Goal: Find specific page/section: Find specific page/section

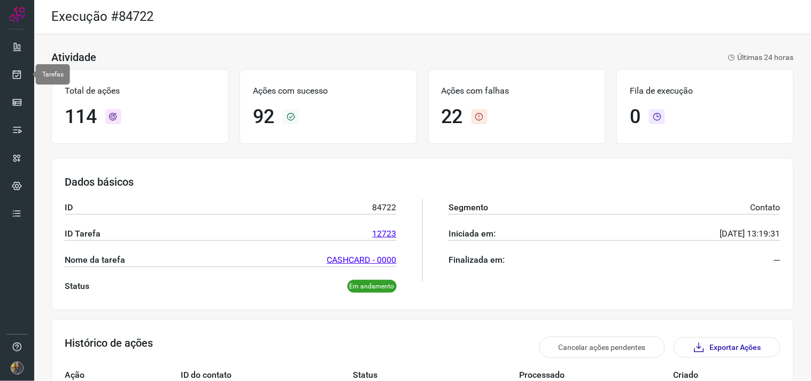
click at [25, 70] on link at bounding box center [16, 74] width 21 height 21
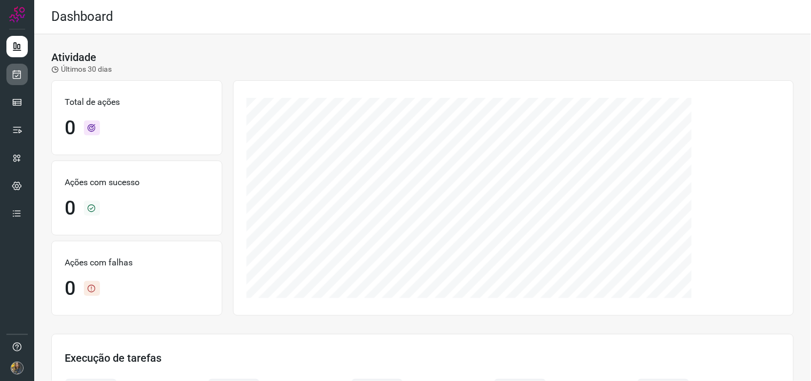
click at [14, 73] on icon at bounding box center [17, 74] width 11 height 11
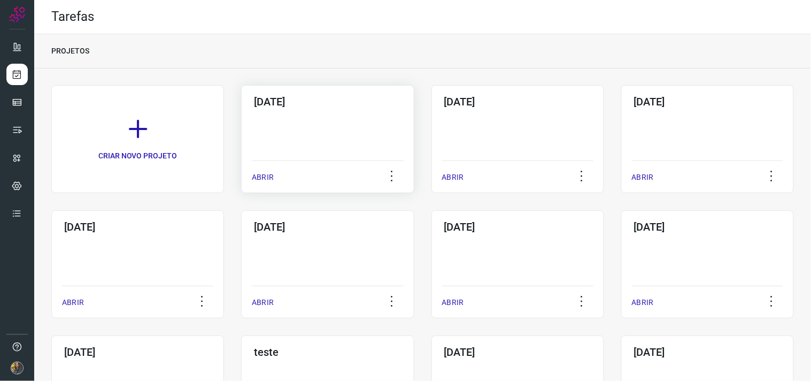
click at [344, 138] on div "[DATE] ABRIR" at bounding box center [327, 139] width 173 height 108
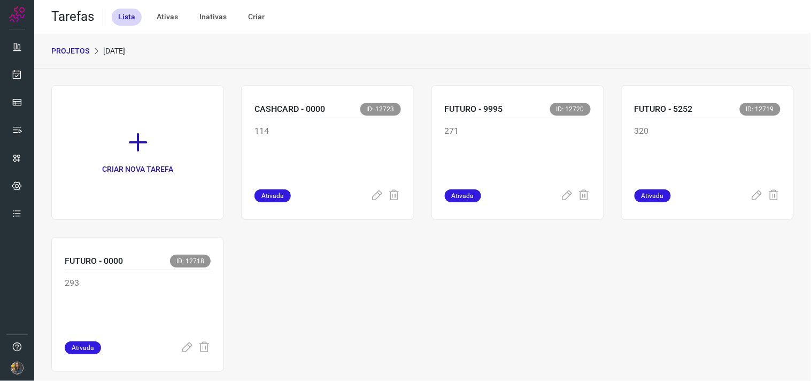
scroll to position [17, 0]
click at [79, 50] on p "PROJETOS" at bounding box center [70, 50] width 38 height 11
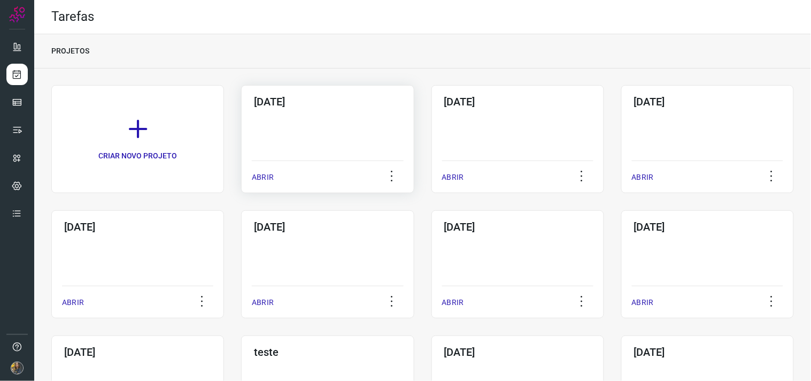
click at [348, 139] on div "[DATE] ABRIR" at bounding box center [327, 139] width 173 height 108
